Goal: Information Seeking & Learning: Learn about a topic

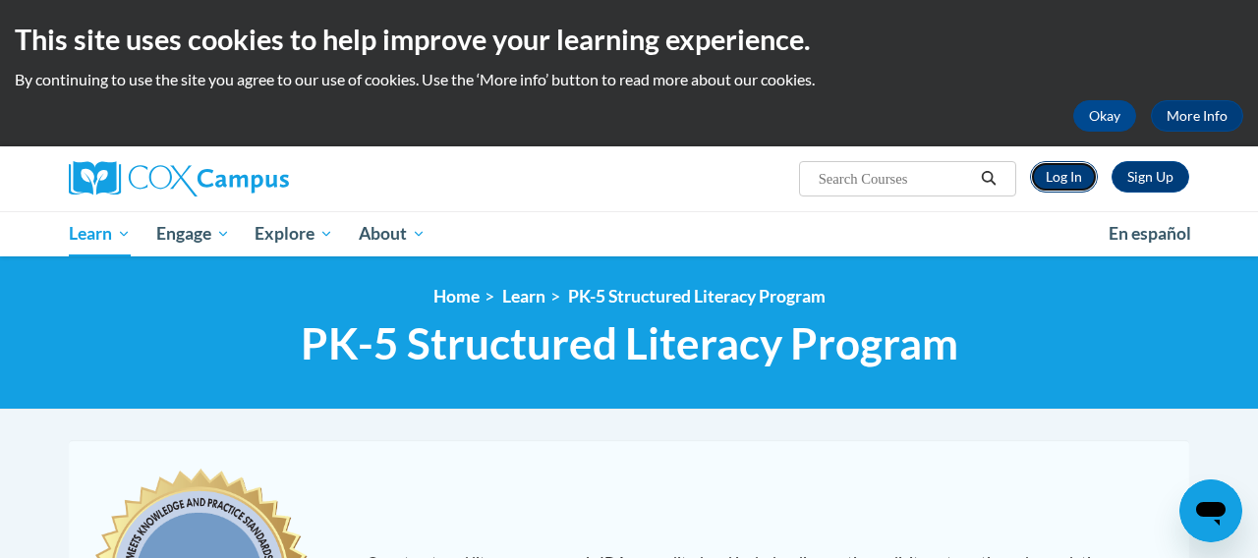
click at [1053, 176] on link "Log In" at bounding box center [1064, 176] width 68 height 31
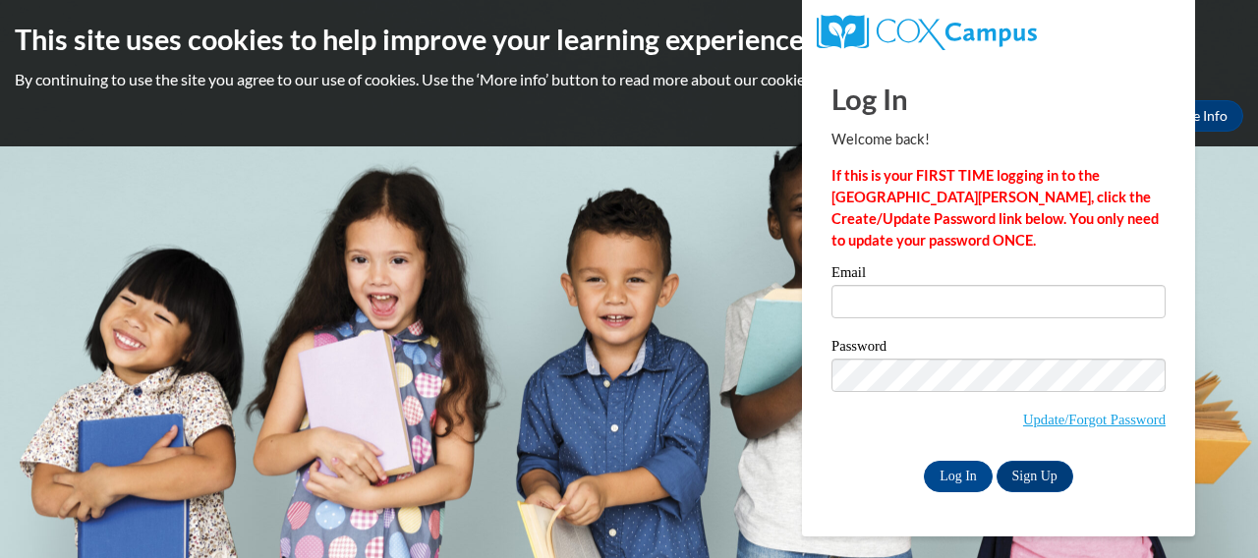
type input "tfowler@downtownmontessori.com"
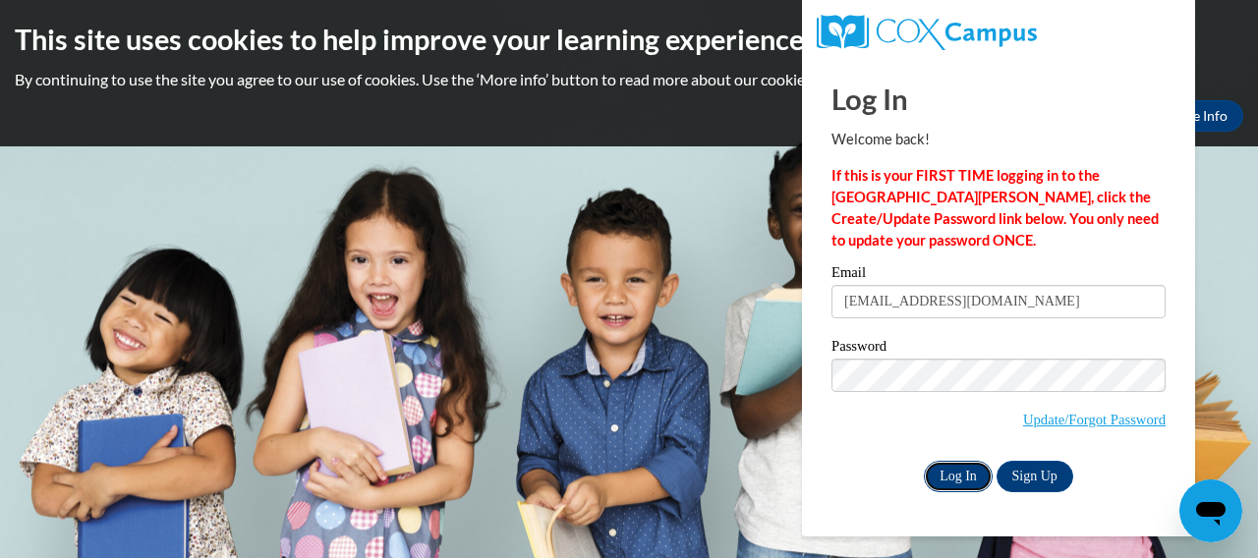
click at [950, 470] on input "Log In" at bounding box center [958, 476] width 69 height 31
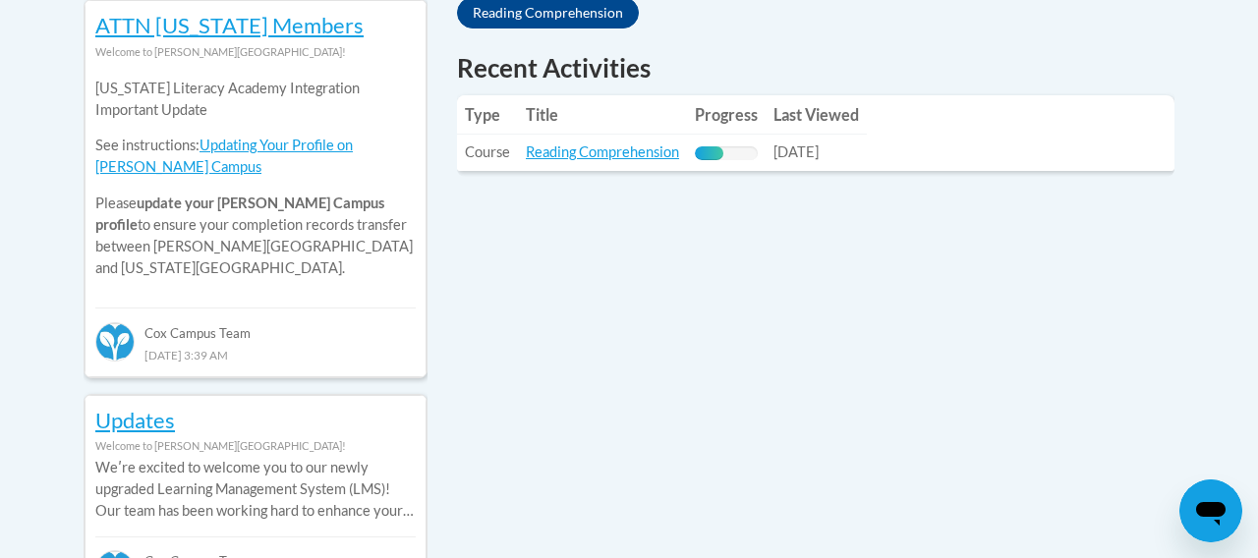
scroll to position [809, 0]
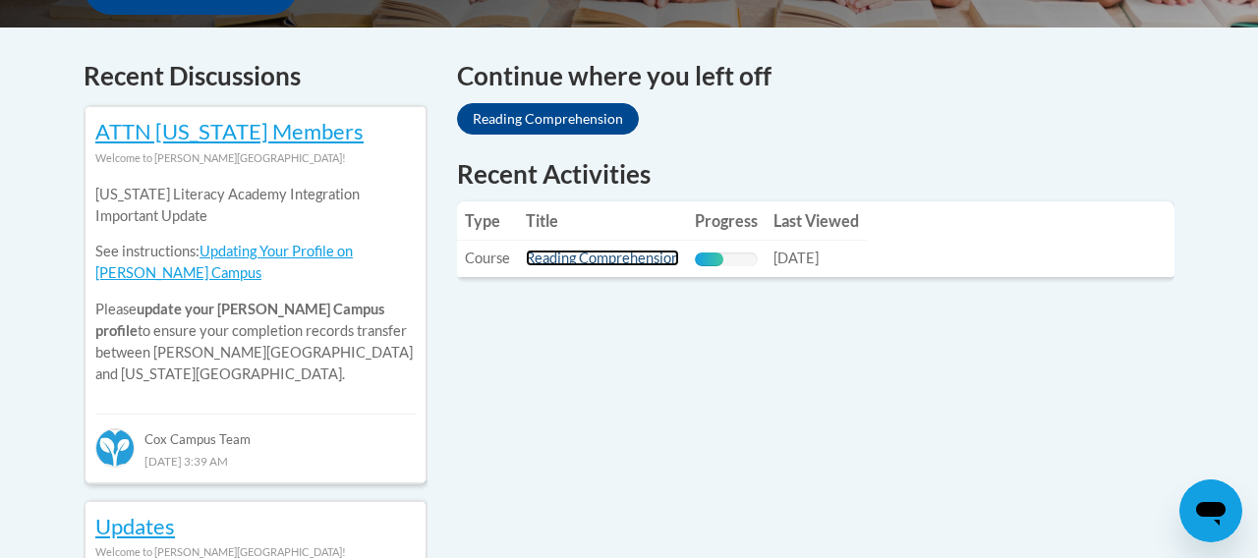
click at [570, 265] on link "Reading Comprehension" at bounding box center [602, 258] width 153 height 17
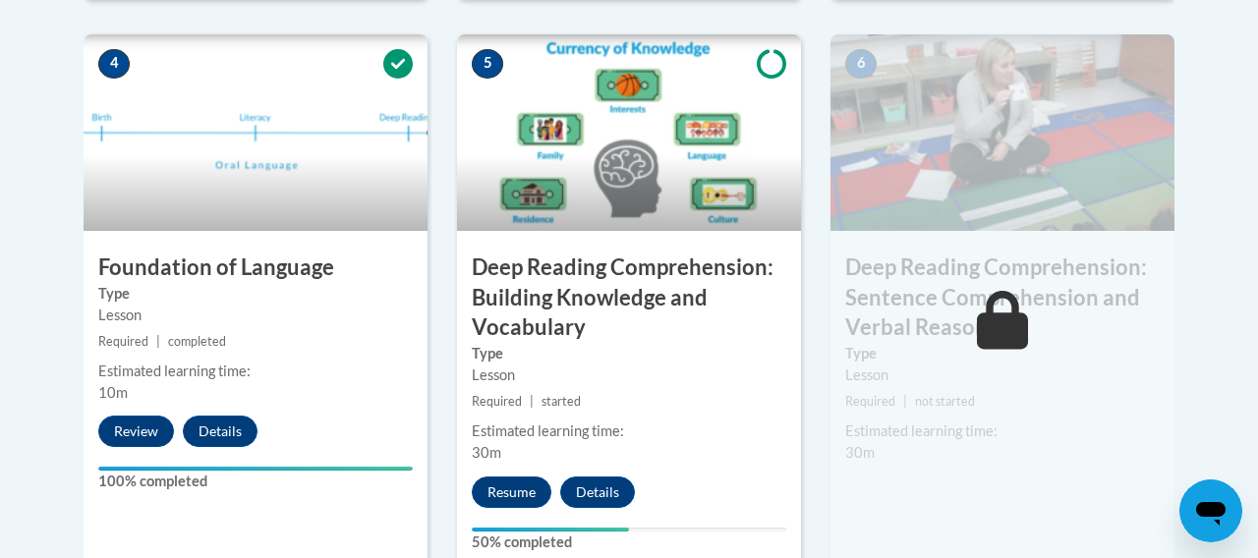
scroll to position [1245, 0]
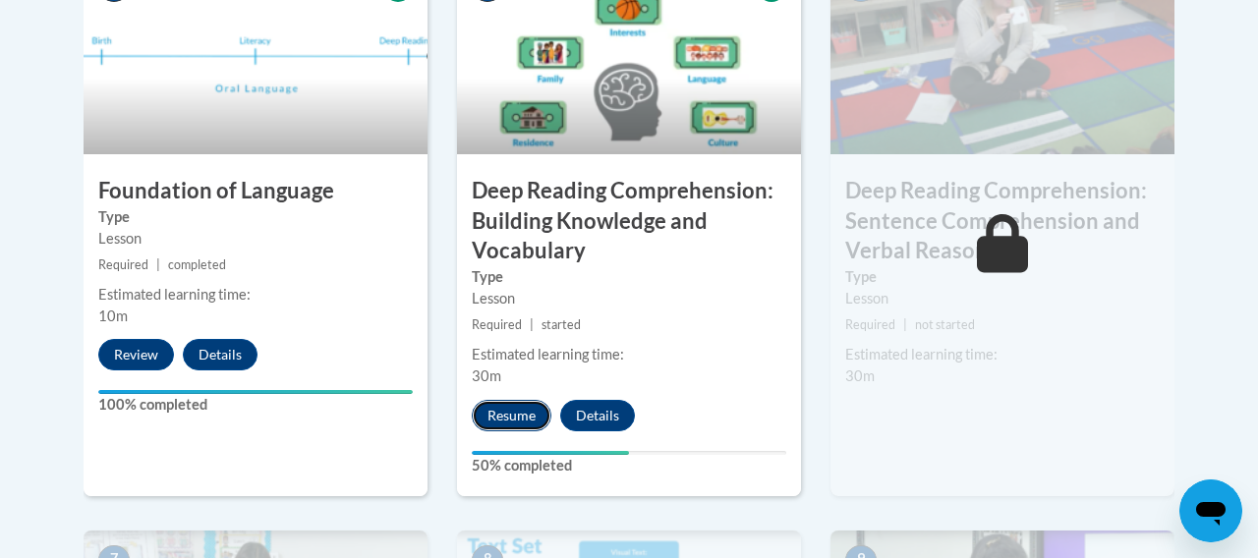
click at [499, 415] on button "Resume" at bounding box center [512, 415] width 80 height 31
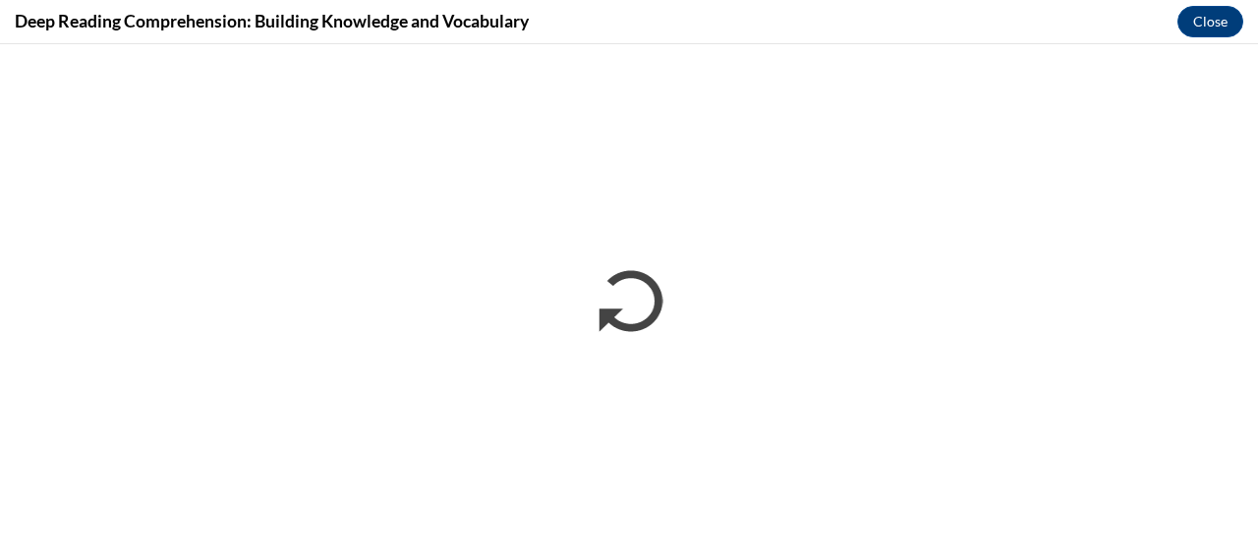
scroll to position [0, 0]
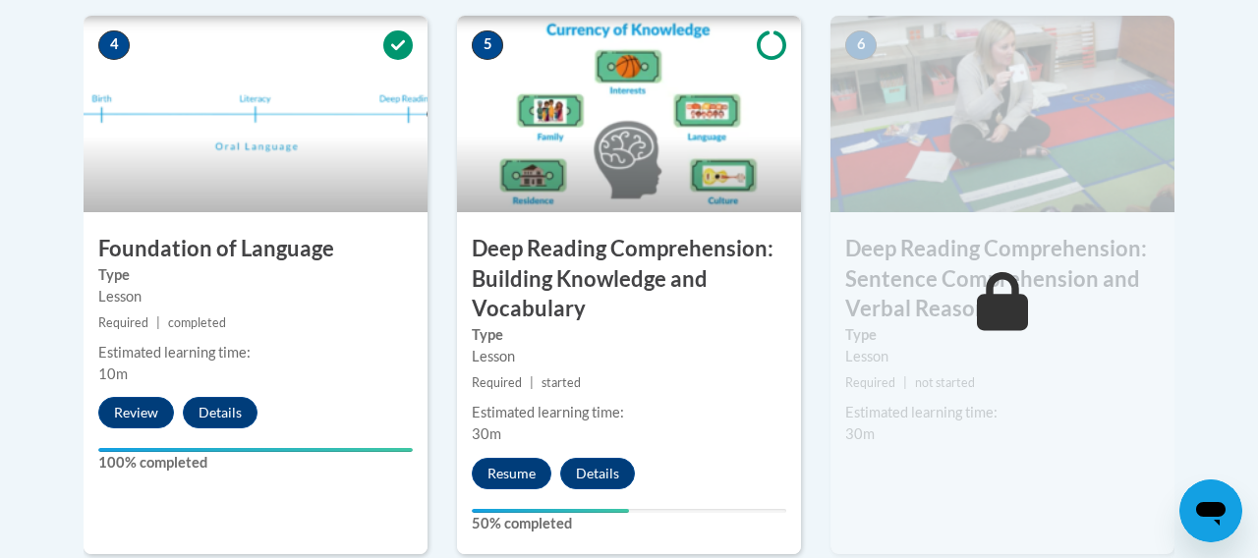
scroll to position [1235, 0]
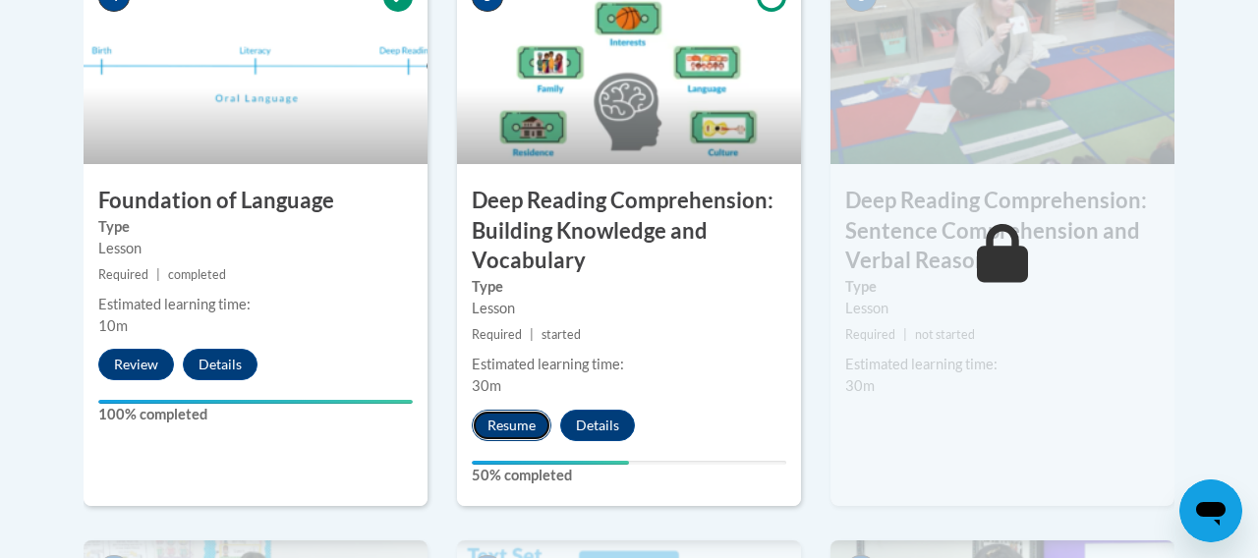
click at [525, 425] on button "Resume" at bounding box center [512, 425] width 80 height 31
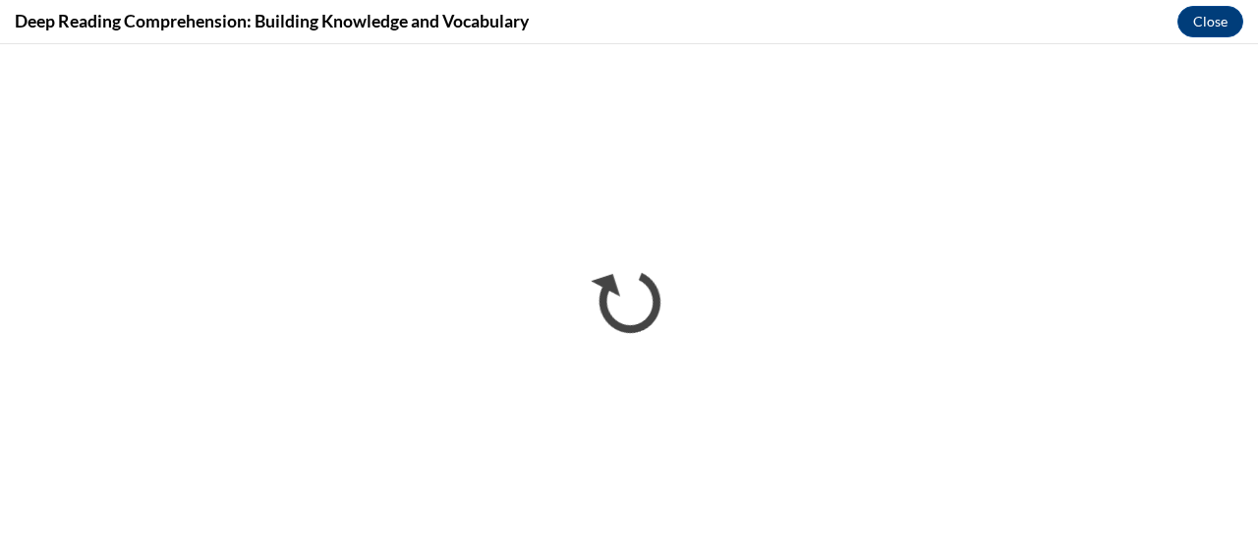
scroll to position [0, 0]
